Goal: Use online tool/utility: Utilize a website feature to perform a specific function

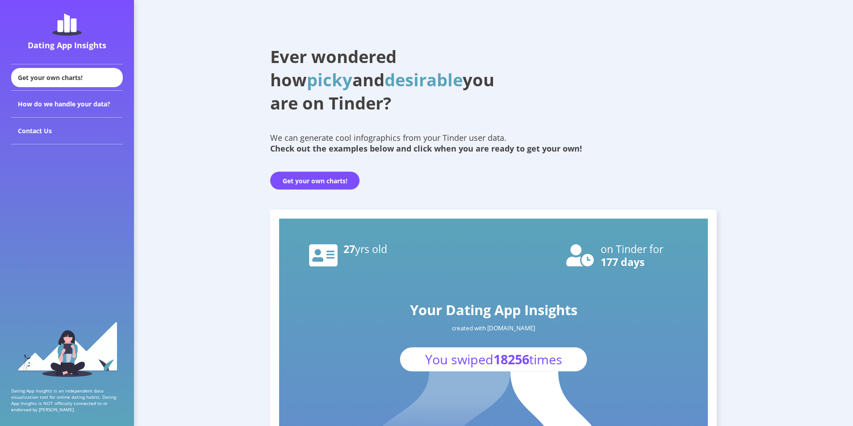
scroll to position [59, 0]
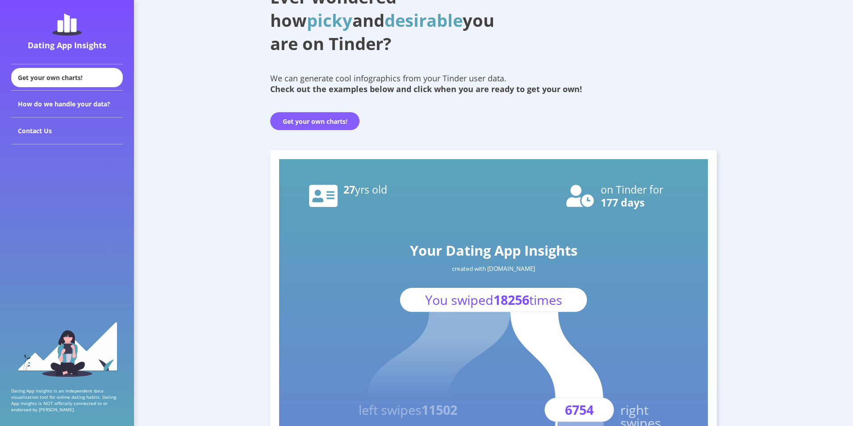
click at [341, 117] on button "Get your own charts!" at bounding box center [314, 121] width 89 height 18
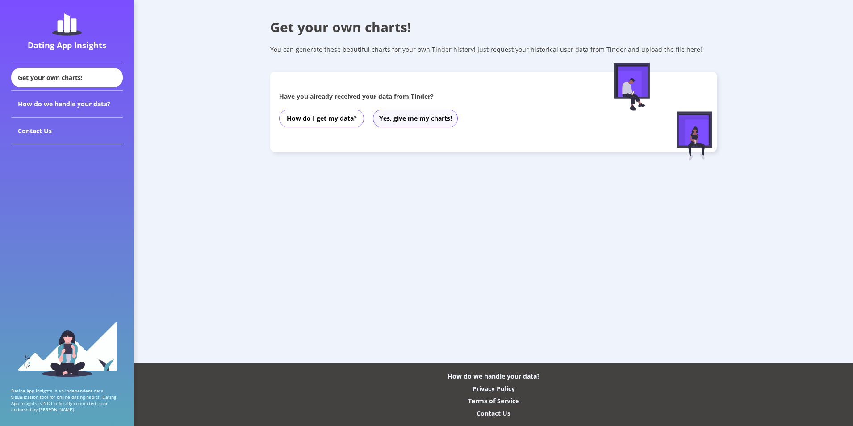
click at [416, 119] on button "Yes, give me my charts!" at bounding box center [415, 118] width 85 height 18
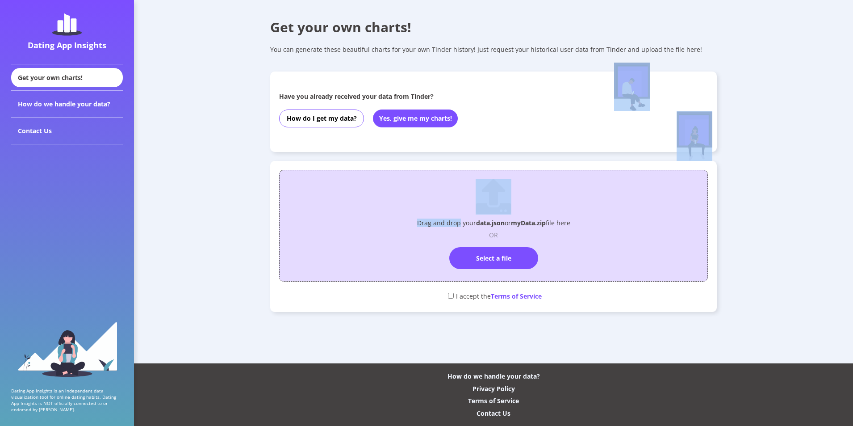
drag, startPoint x: 460, startPoint y: 206, endPoint x: 429, endPoint y: 225, distance: 36.3
click at [429, 225] on div "Get your own charts! You can generate these beautiful charts for your own Tinde…" at bounding box center [493, 174] width 719 height 348
click at [429, 225] on p "Drag and drop your data.json or myData.zip file here" at bounding box center [493, 222] width 153 height 8
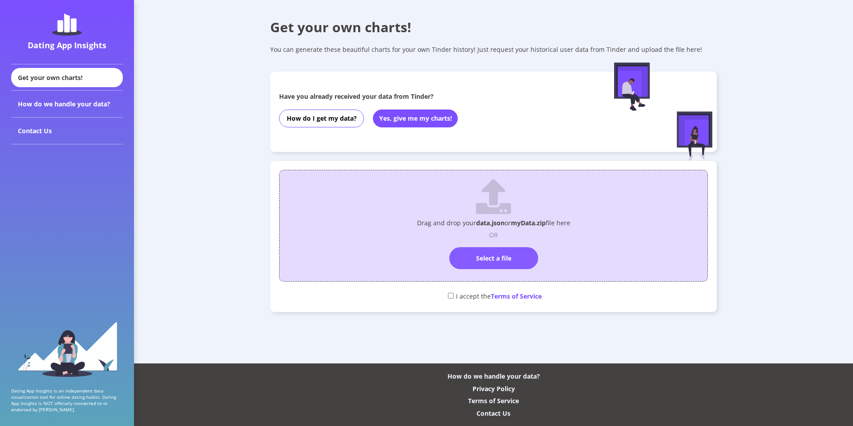
click at [501, 258] on label "Select a file" at bounding box center [494, 258] width 89 height 22
click at [494, 243] on input "Select a file" at bounding box center [494, 243] width 0 height 0
drag, startPoint x: 439, startPoint y: 53, endPoint x: 431, endPoint y: 53, distance: 8.0
click at [431, 53] on div "Get your own charts! You can generate these beautiful charts for your own Tinde…" at bounding box center [493, 174] width 719 height 348
click at [431, 53] on div "You can generate these beautiful charts for your own Tinder history! Just reque…" at bounding box center [493, 49] width 447 height 8
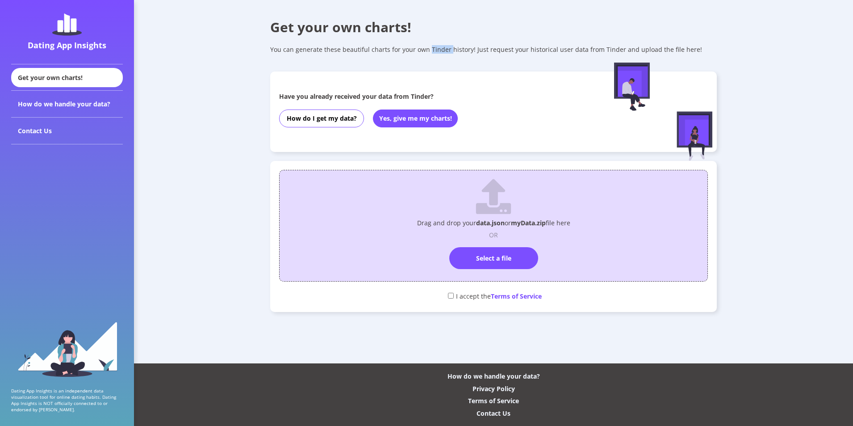
click at [431, 53] on div "You can generate these beautiful charts for your own Tinder history! Just reque…" at bounding box center [493, 49] width 447 height 8
click at [554, 58] on div "Get your own charts! You can generate these beautiful charts for your own Tinde…" at bounding box center [493, 174] width 719 height 348
drag, startPoint x: 699, startPoint y: 52, endPoint x: 768, endPoint y: 55, distance: 68.9
click at [699, 52] on div "You can generate these beautiful charts for your own Tinder history! Just reque…" at bounding box center [493, 49] width 447 height 8
drag, startPoint x: 733, startPoint y: 55, endPoint x: 734, endPoint y: 68, distance: 12.5
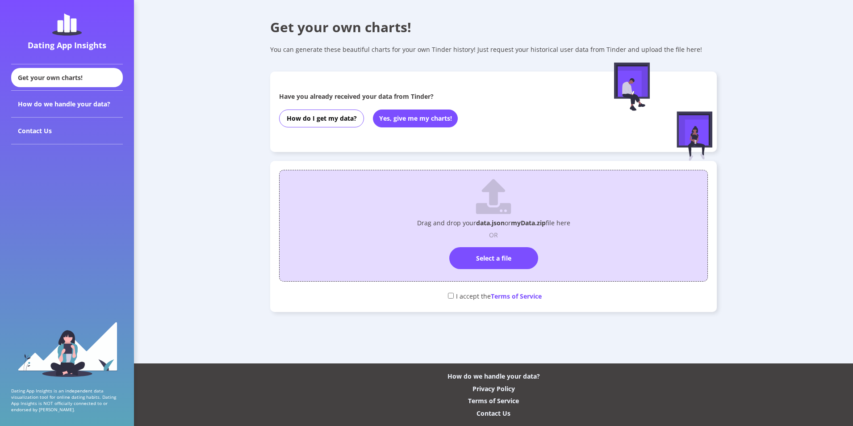
click at [733, 55] on div "Get your own charts! You can generate these beautiful charts for your own Tinde…" at bounding box center [493, 174] width 719 height 348
click at [831, 46] on div "Get your own charts! You can generate these beautiful charts for your own Tinde…" at bounding box center [493, 174] width 719 height 348
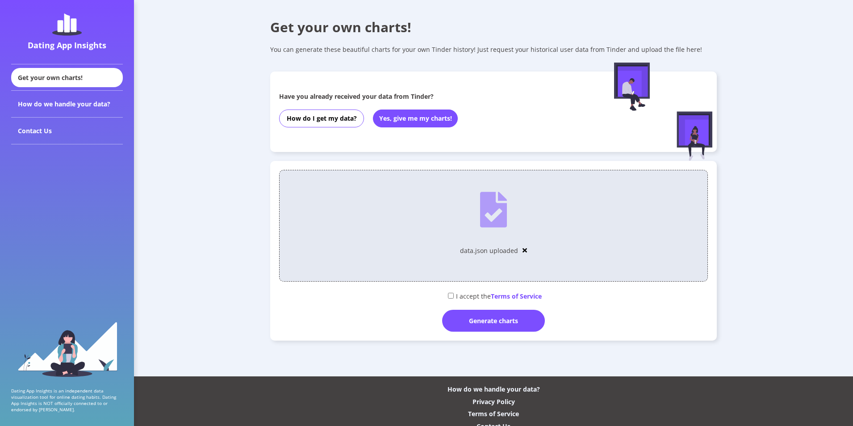
click at [448, 295] on input "checkbox" at bounding box center [451, 296] width 6 height 6
checkbox input "true"
click at [474, 319] on div "Generate charts" at bounding box center [493, 321] width 103 height 22
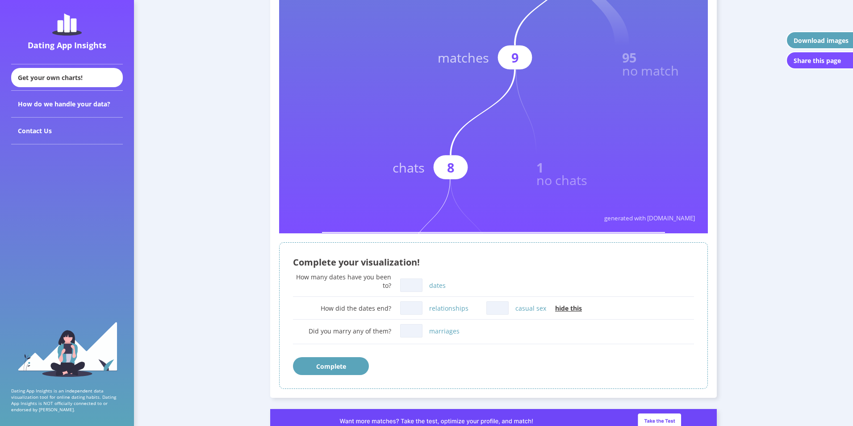
scroll to position [477, 0]
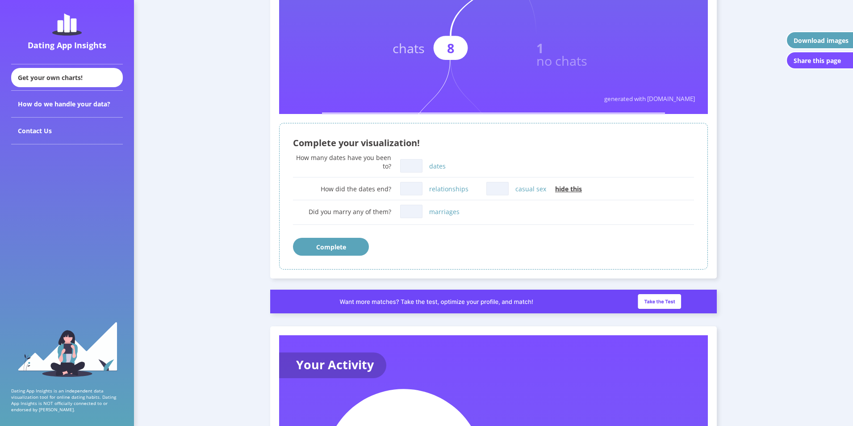
click at [412, 166] on input "dates" at bounding box center [411, 165] width 22 height 13
type input "0"
click at [407, 188] on input "relationships" at bounding box center [411, 188] width 22 height 13
click at [496, 189] on input "casual sex" at bounding box center [498, 188] width 22 height 13
type input "0"
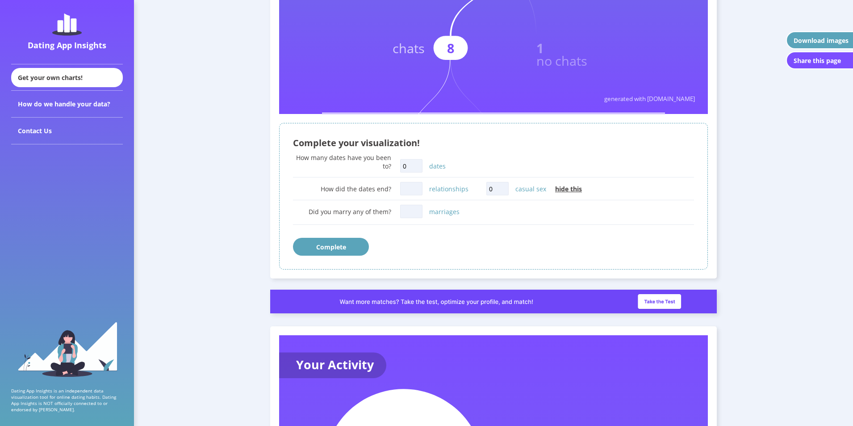
scroll to position [536, 0]
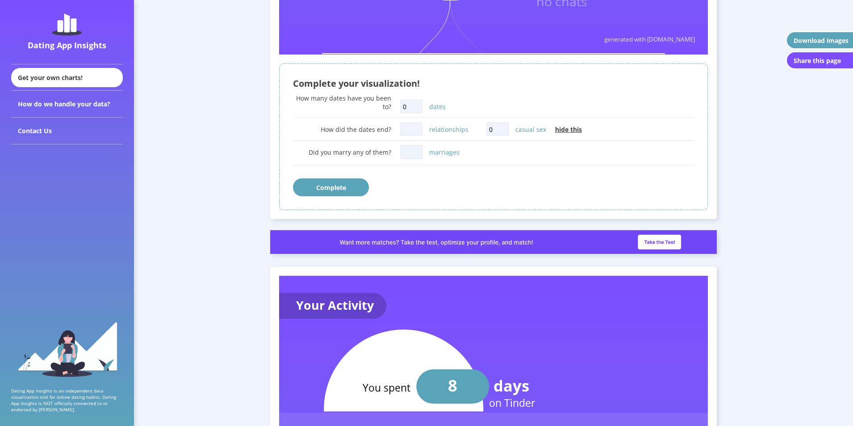
click at [326, 194] on button "Complete" at bounding box center [331, 187] width 76 height 18
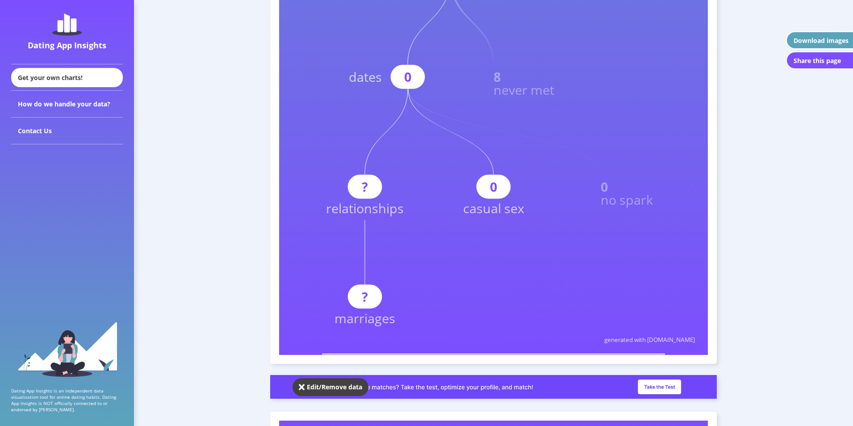
scroll to position [617, 0]
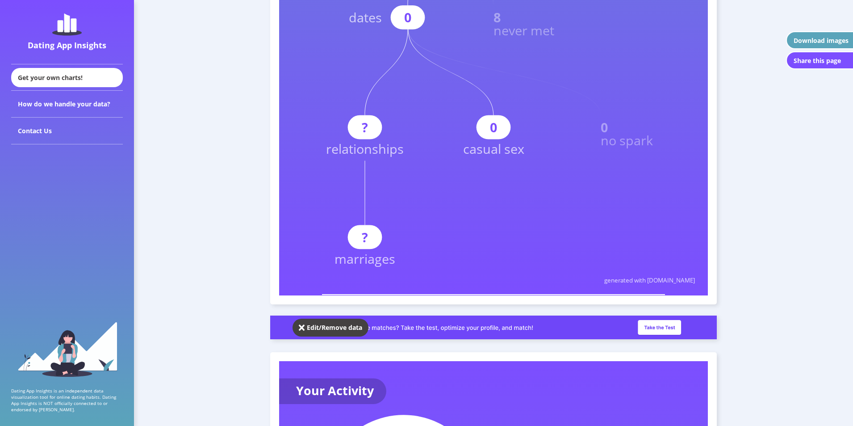
click at [345, 325] on div "Edit/Remove data" at bounding box center [334, 327] width 55 height 8
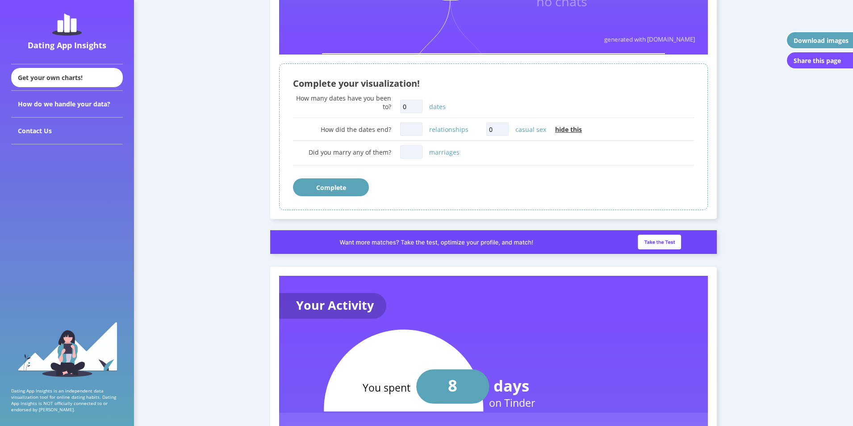
click at [413, 129] on input "relationships" at bounding box center [411, 128] width 22 height 13
type input "0"
click at [415, 155] on input "marriages" at bounding box center [411, 151] width 22 height 13
type input "0"
click at [353, 187] on button "Complete" at bounding box center [331, 187] width 76 height 18
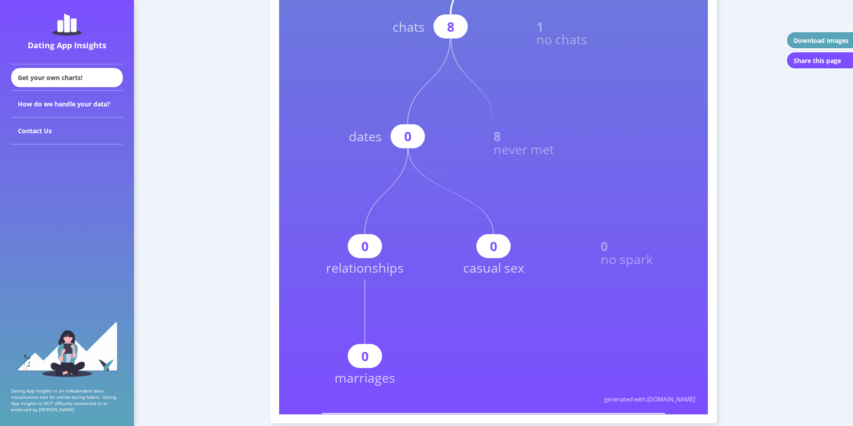
scroll to position [379, 0]
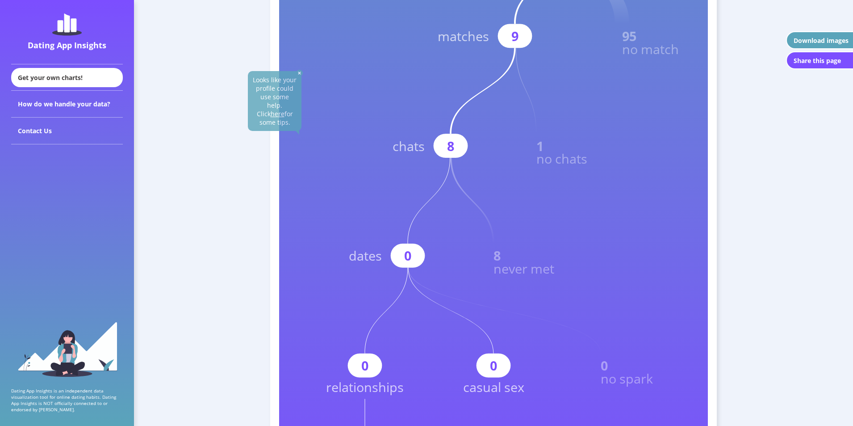
click at [298, 72] on img at bounding box center [299, 73] width 7 height 7
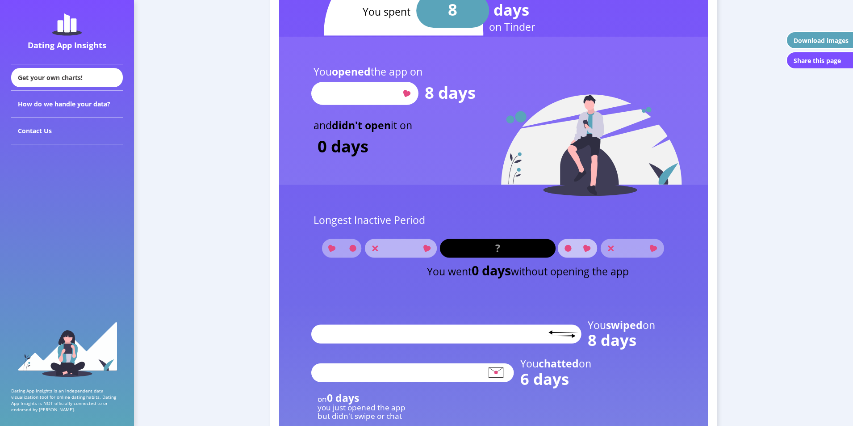
scroll to position [780, 0]
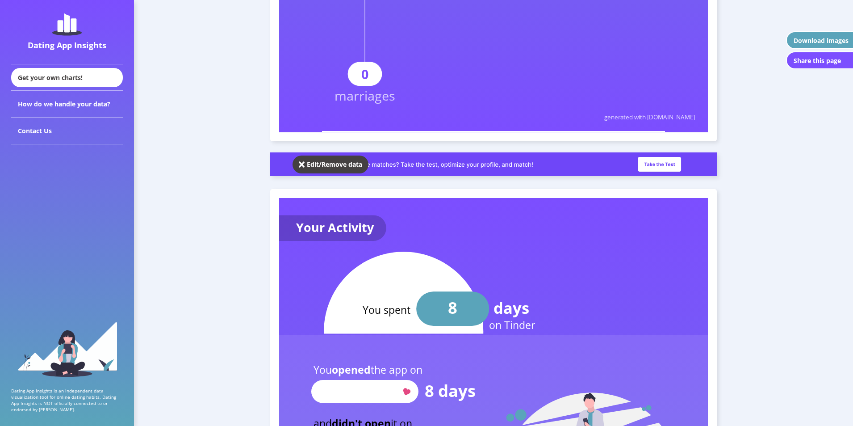
click at [810, 38] on div "Download images" at bounding box center [821, 40] width 55 height 8
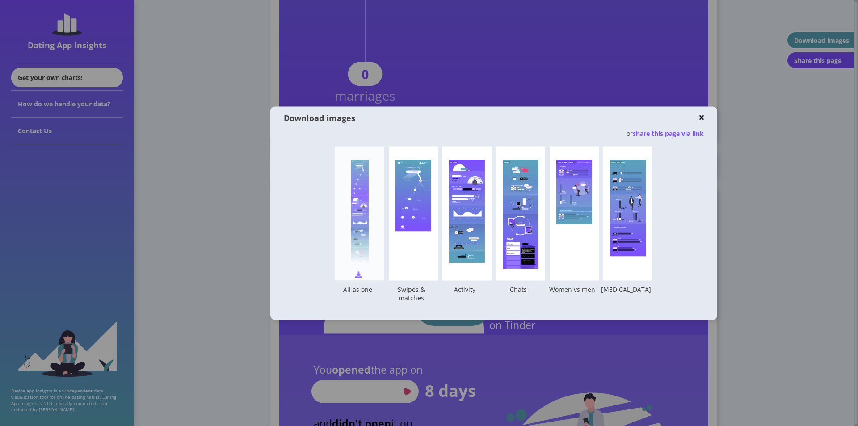
click at [359, 274] on img at bounding box center [358, 274] width 7 height 7
click at [413, 273] on img at bounding box center [412, 274] width 7 height 7
click at [413, 272] on img at bounding box center [412, 274] width 7 height 7
click at [572, 273] on img at bounding box center [573, 274] width 7 height 7
click at [782, 223] on div at bounding box center [429, 213] width 858 height 426
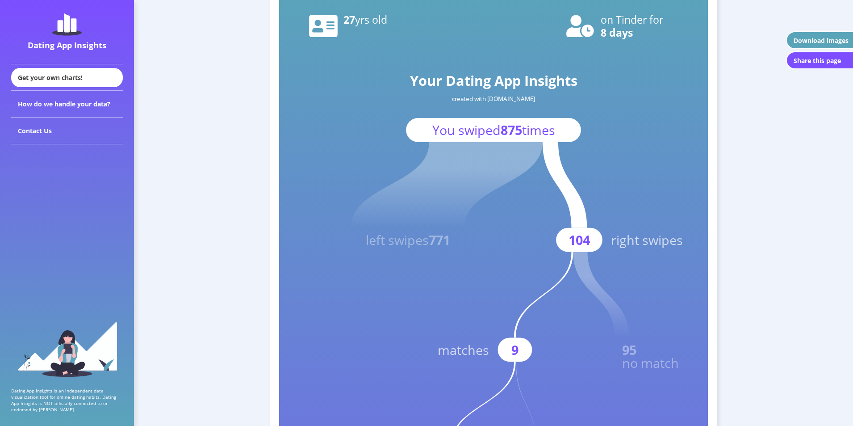
scroll to position [0, 0]
